Goal: Transaction & Acquisition: Book appointment/travel/reservation

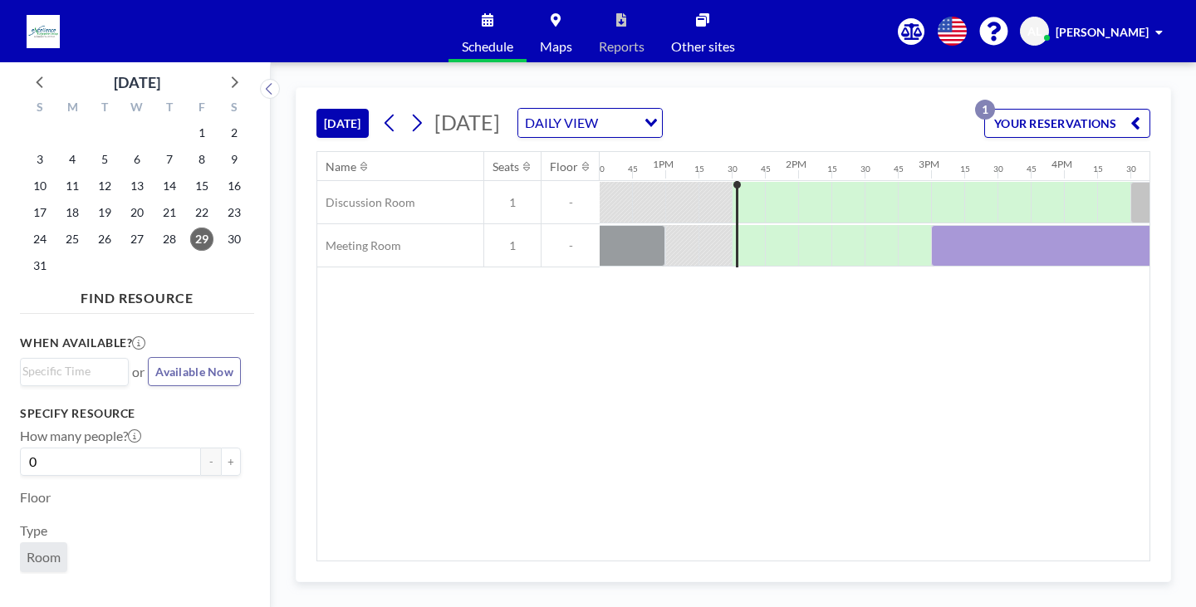
scroll to position [0, 1761]
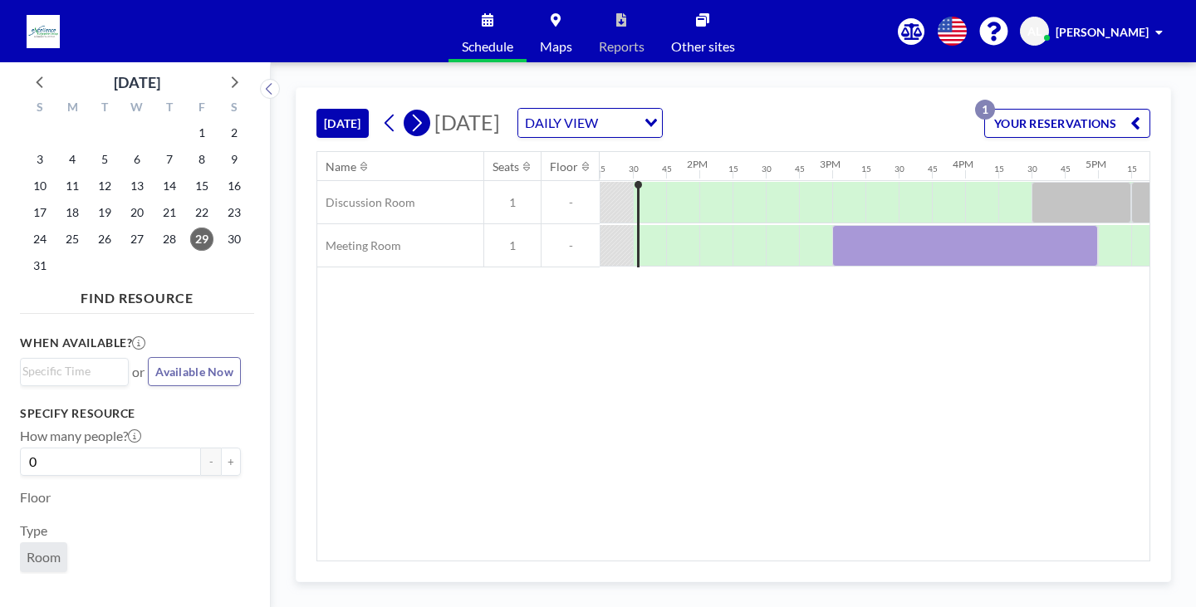
click at [415, 127] on icon at bounding box center [417, 122] width 16 height 25
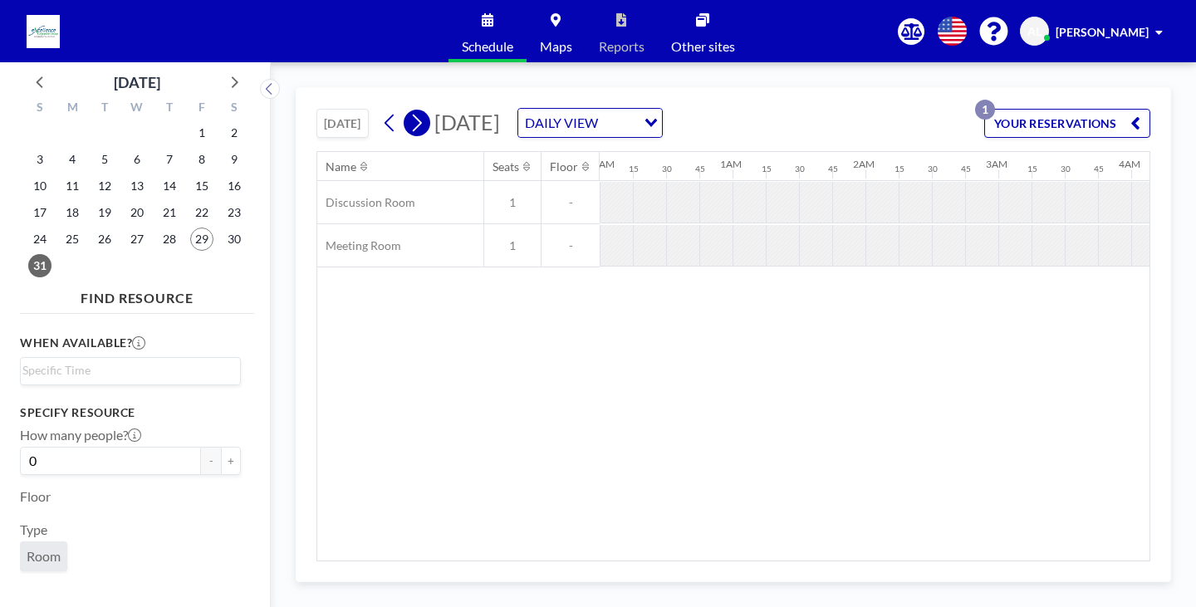
scroll to position [0, 484]
click at [415, 127] on icon at bounding box center [417, 122] width 16 height 25
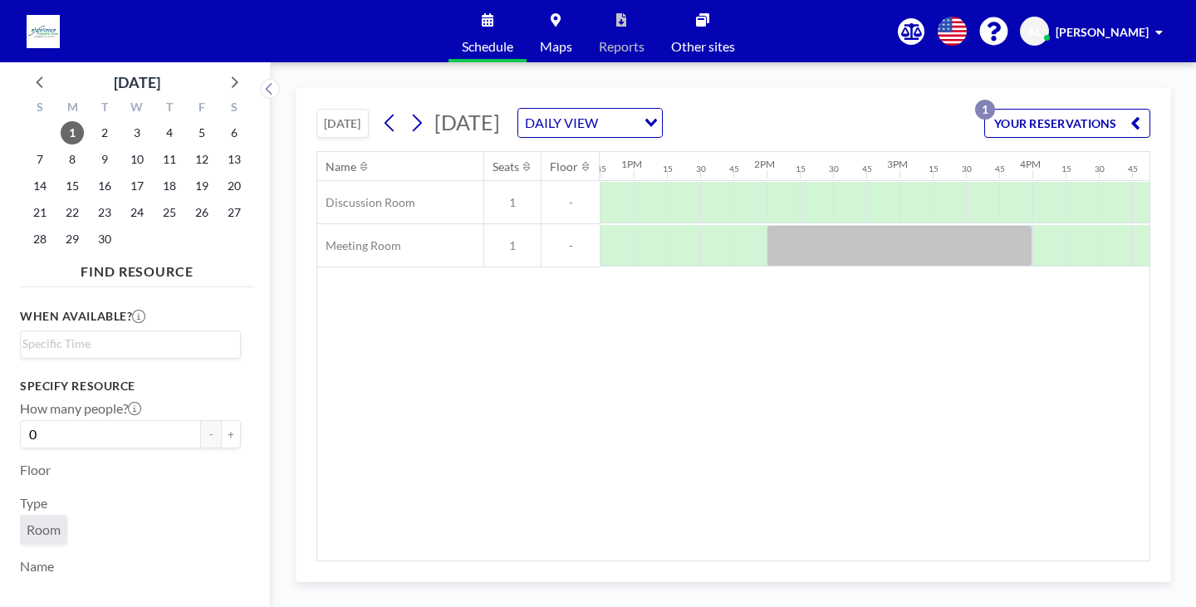
scroll to position [0, 1690]
click at [981, 205] on div at bounding box center [985, 203] width 33 height 42
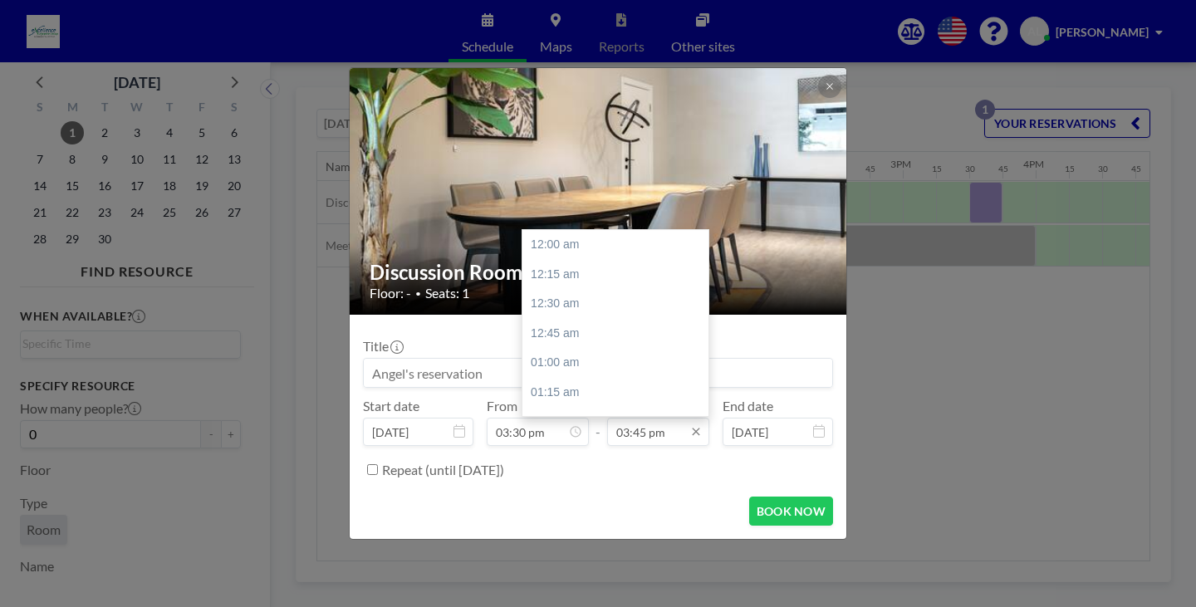
scroll to position [1862, 0]
click at [581, 278] on div "04:00 pm" at bounding box center [620, 275] width 194 height 30
type input "04:00 pm"
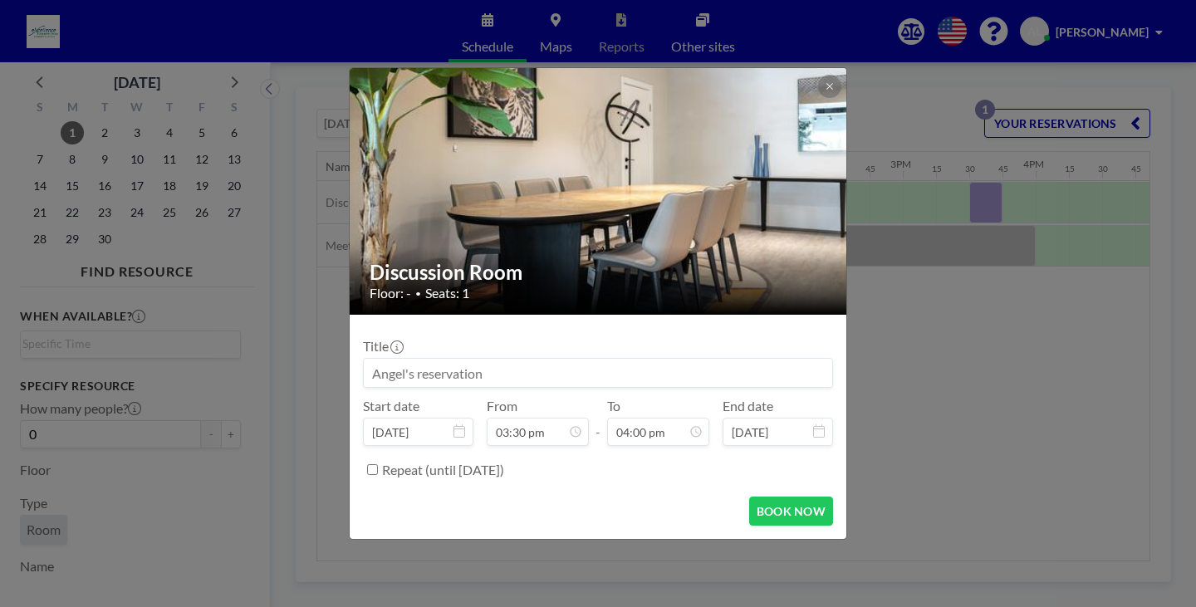
scroll to position [1892, 0]
click at [782, 505] on button "BOOK NOW" at bounding box center [791, 511] width 84 height 29
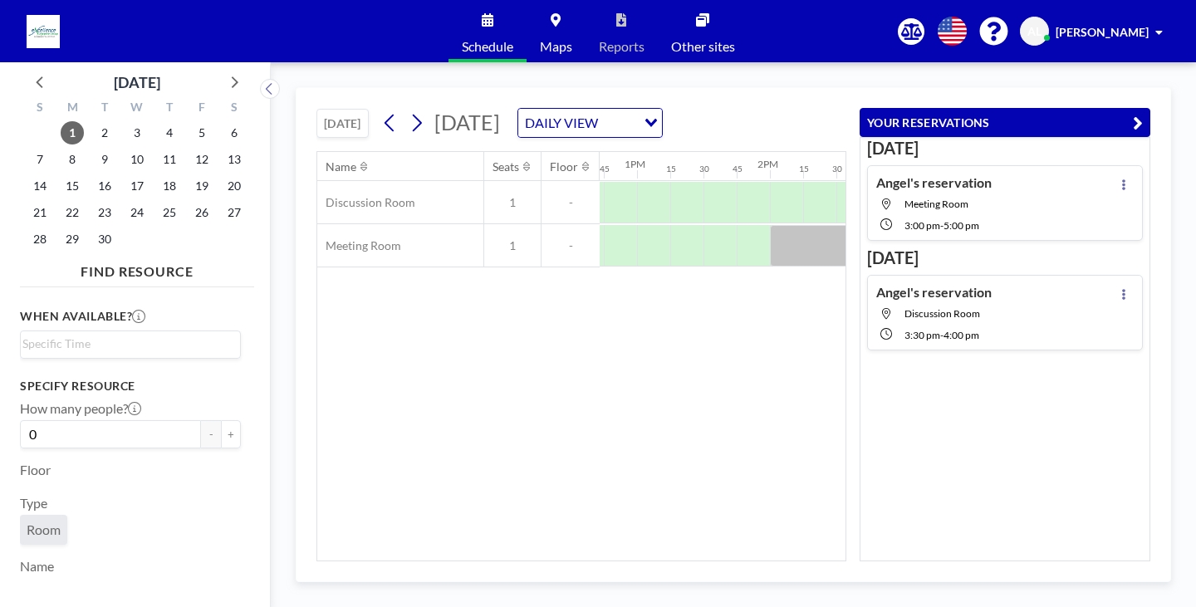
click at [723, 424] on div "Name Seats Floor 12AM 15 30 45 1AM 15 30 45 2AM 15 30 45 3AM 15 30 45 4AM 15 30…" at bounding box center [581, 356] width 528 height 409
click at [738, 375] on div "Name Seats Floor 12AM 15 30 45 1AM 15 30 45 2AM 15 30 45 3AM 15 30 45 4AM 15 30…" at bounding box center [581, 356] width 528 height 409
click at [805, 420] on div "Name Seats Floor 12AM 15 30 45 1AM 15 30 45 2AM 15 30 45 3AM 15 30 45 4AM 15 30…" at bounding box center [581, 356] width 528 height 409
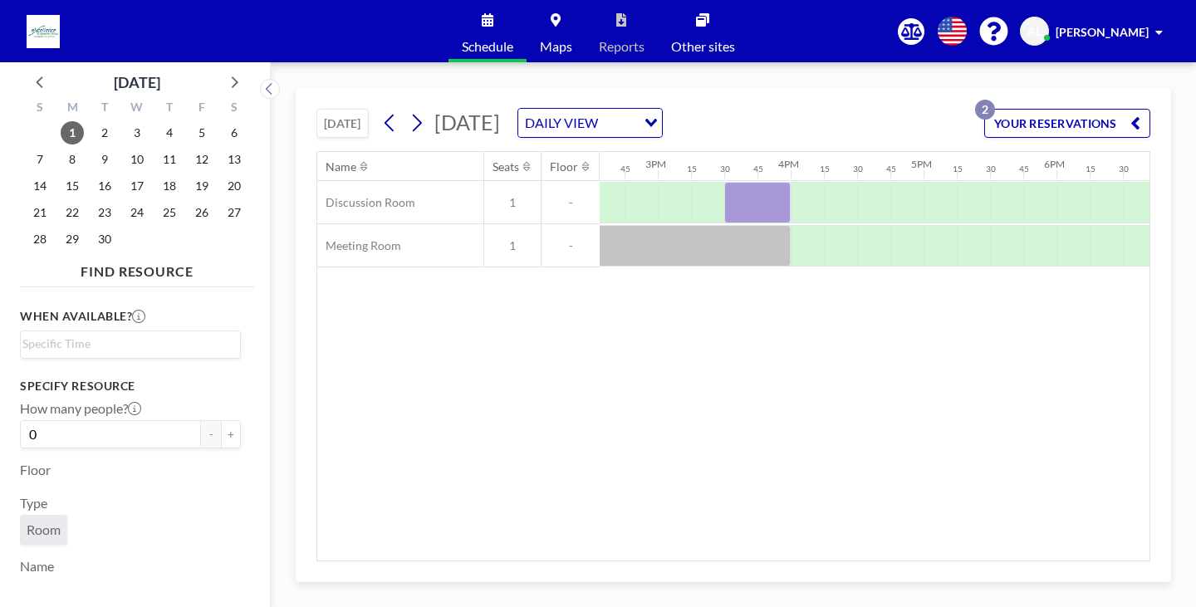
scroll to position [0, 1836]
